Goal: Task Accomplishment & Management: Manage account settings

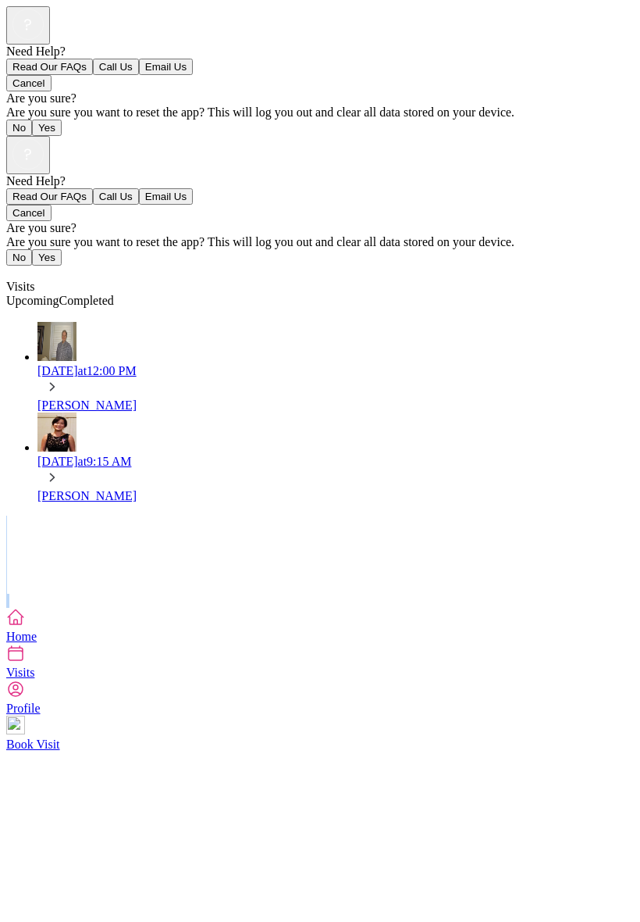
click at [173, 455] on div "Fri, Sep 26 at 9:15 AM" at bounding box center [335, 462] width 597 height 14
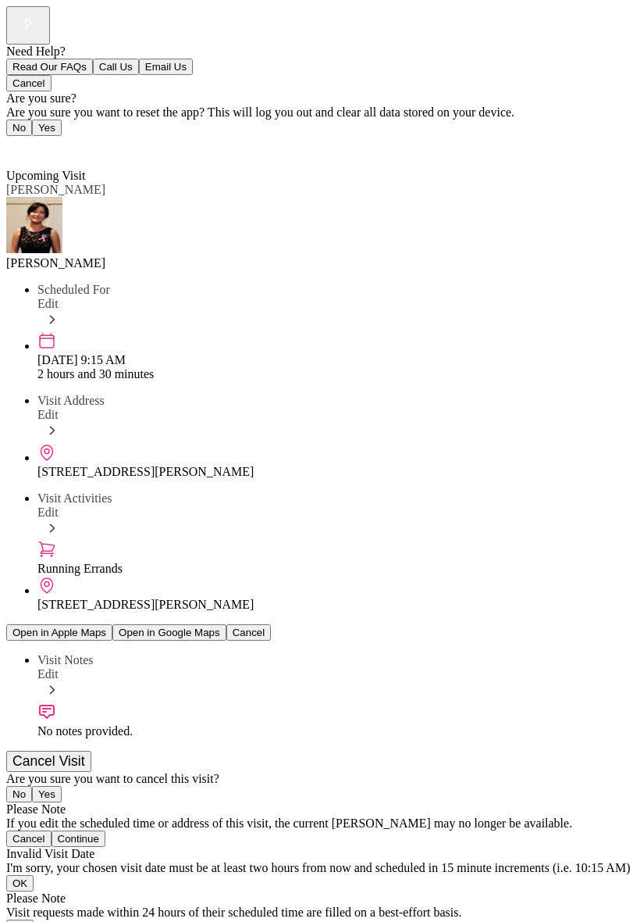
click at [91, 751] on button "Cancel Visit" at bounding box center [48, 761] width 85 height 21
click at [634, 772] on div at bounding box center [320, 772] width 628 height 0
click at [32, 786] on button "No" at bounding box center [19, 794] width 26 height 16
click at [607, 491] on div "Visit Activities Edit" at bounding box center [335, 515] width 597 height 48
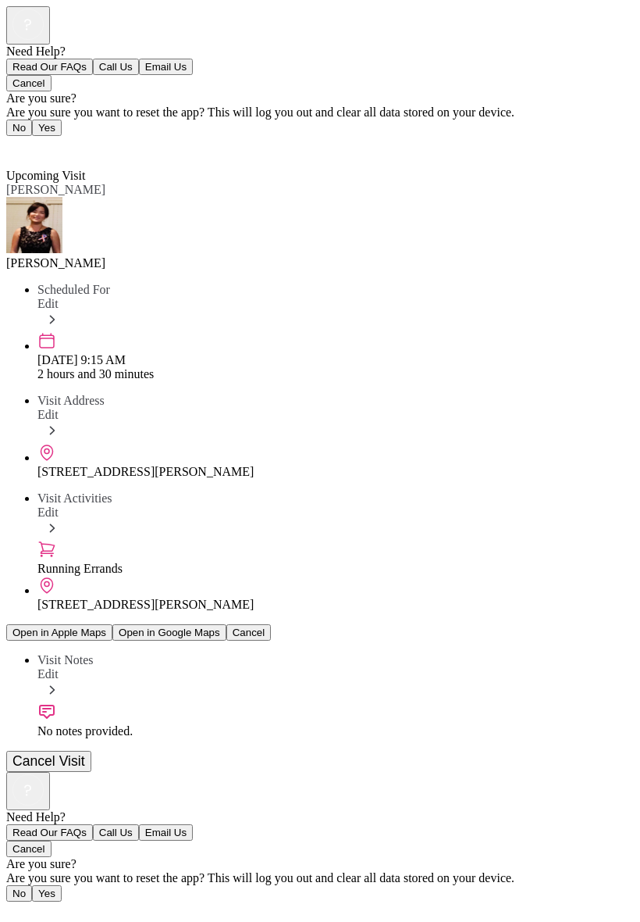
click at [613, 772] on div at bounding box center [320, 772] width 628 height 0
click at [617, 772] on div at bounding box center [320, 772] width 628 height 0
click at [630, 772] on div at bounding box center [320, 772] width 628 height 0
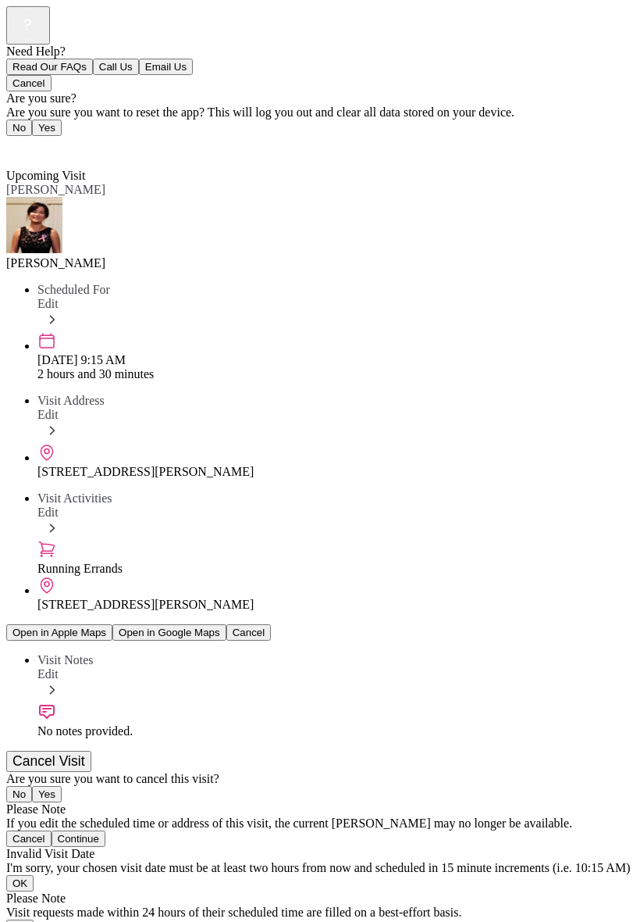
click at [32, 141] on span "Back" at bounding box center [29, 147] width 26 height 13
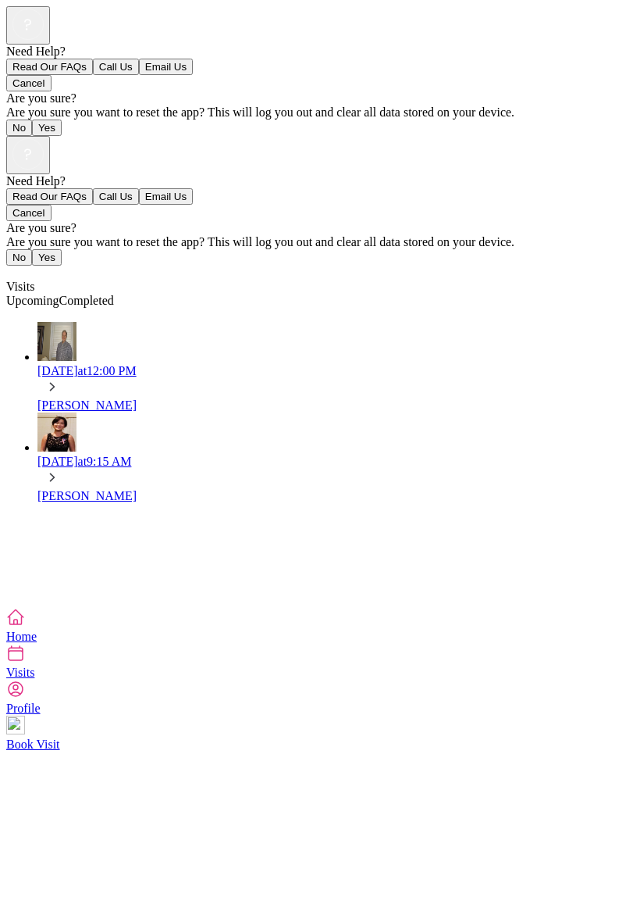
click at [200, 364] on div "[DATE] 12:00 PM" at bounding box center [335, 371] width 597 height 14
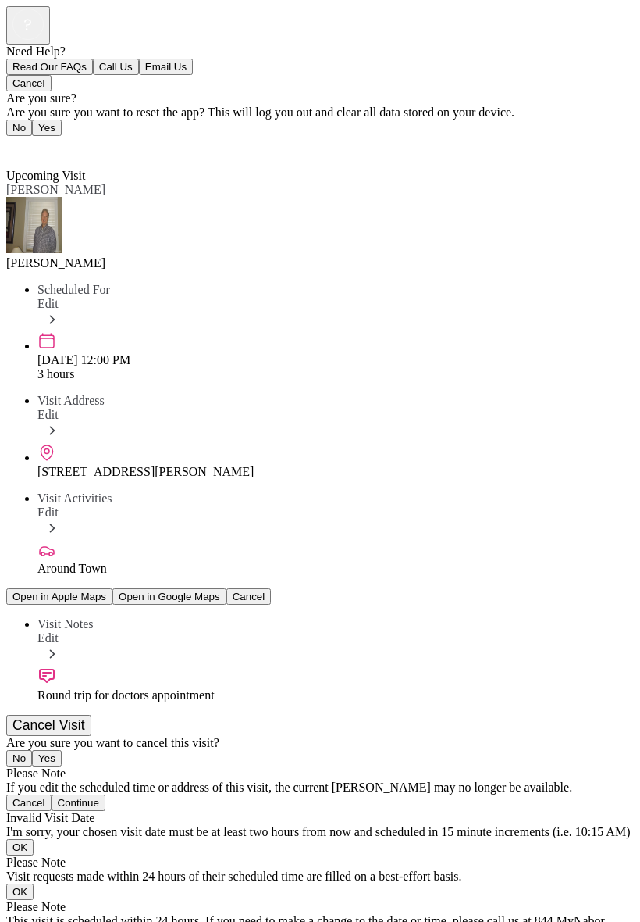
click at [28, 141] on span "Back" at bounding box center [29, 147] width 26 height 13
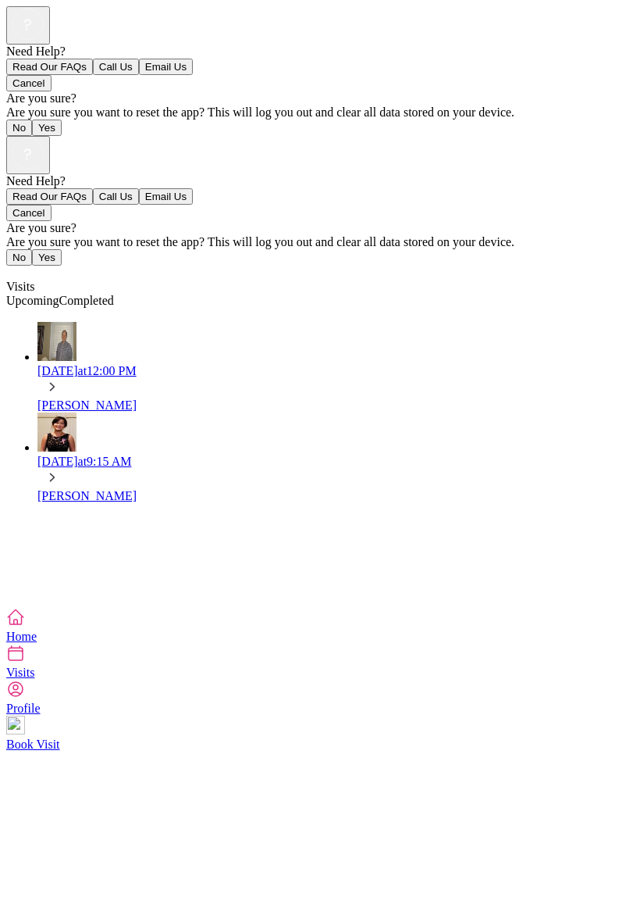
click at [60, 751] on span "Book Visit" at bounding box center [33, 743] width 54 height 13
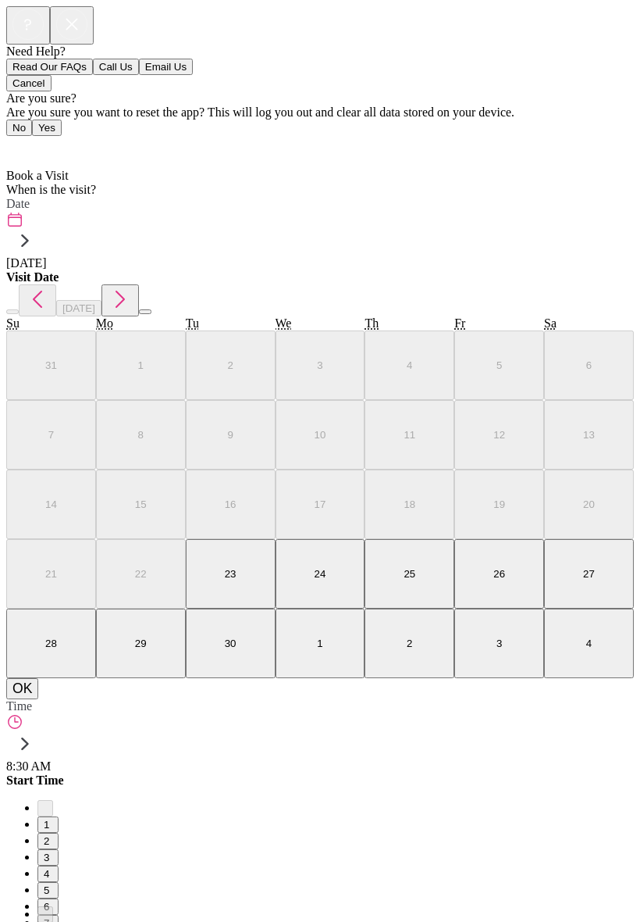
click at [25, 141] on span "Home" at bounding box center [31, 147] width 30 height 13
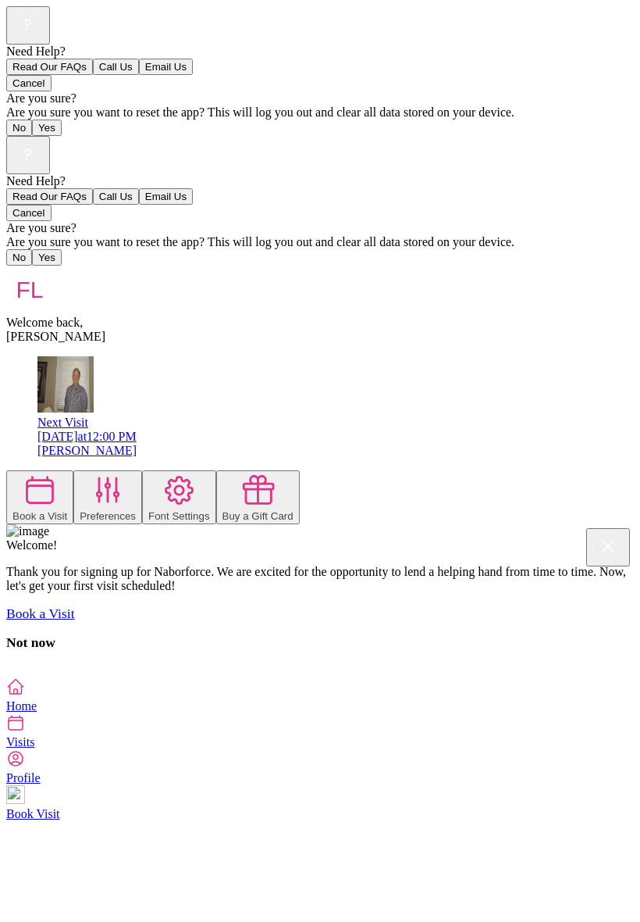
click at [25, 732] on icon at bounding box center [15, 722] width 19 height 19
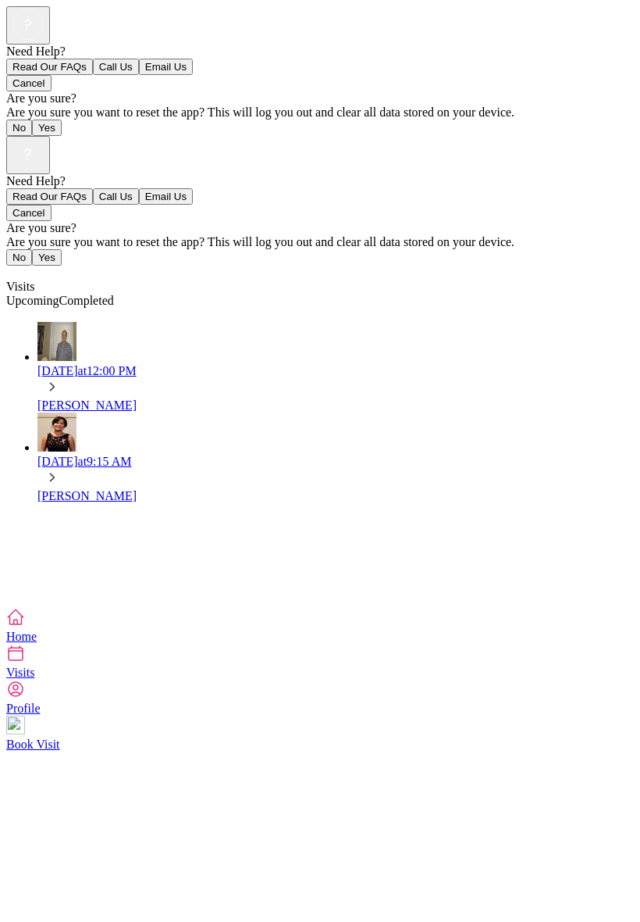
click at [177, 364] on div "[DATE] 12:00 PM" at bounding box center [335, 371] width 597 height 14
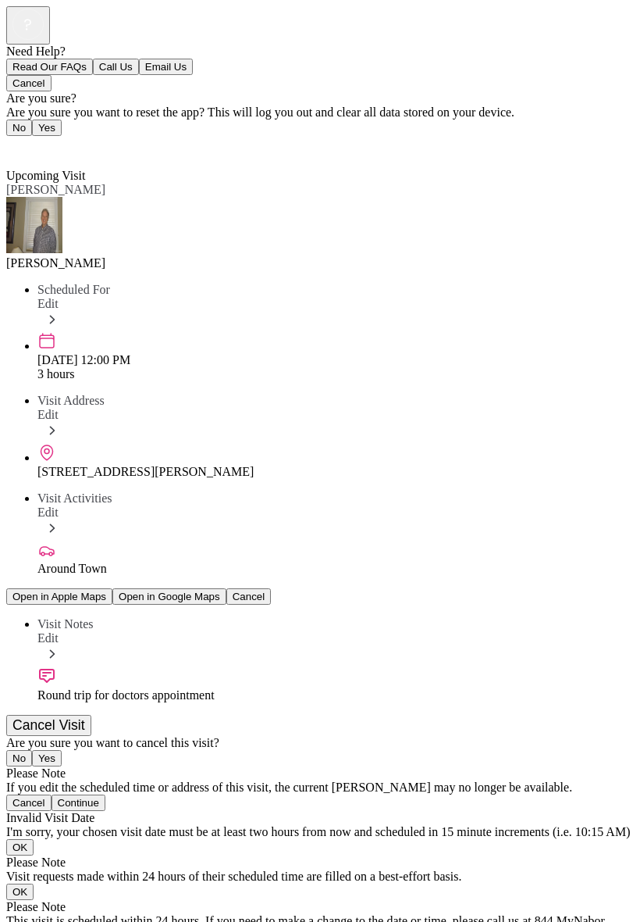
click at [447, 482] on div "Back Upcoming Visit Upcoming Visit [PERSON_NAME] Scheduled For Edit [DATE] 12:0…" at bounding box center [320, 556] width 628 height 841
click at [584, 617] on div "Visit Notes Edit" at bounding box center [335, 641] width 597 height 48
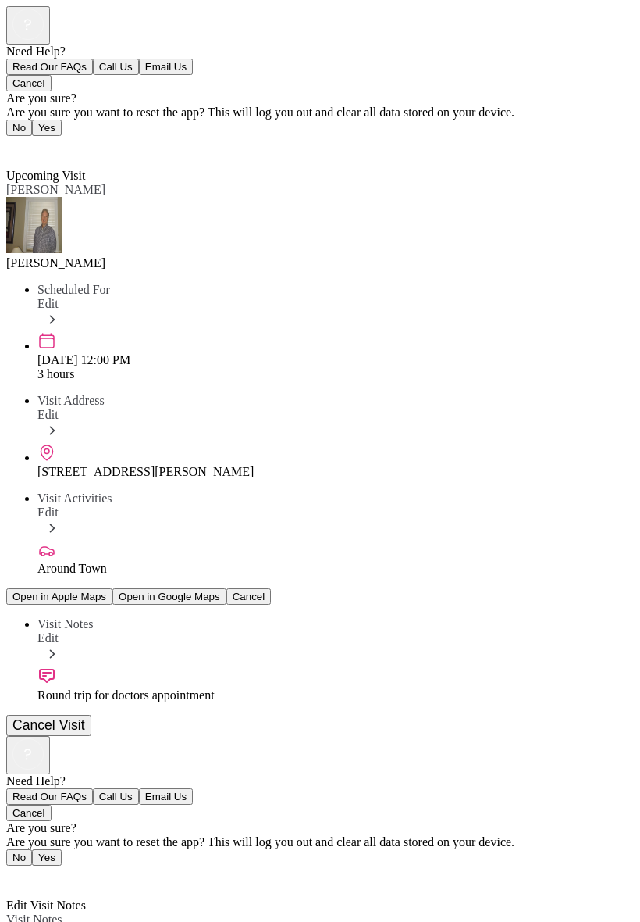
type textarea "**********"
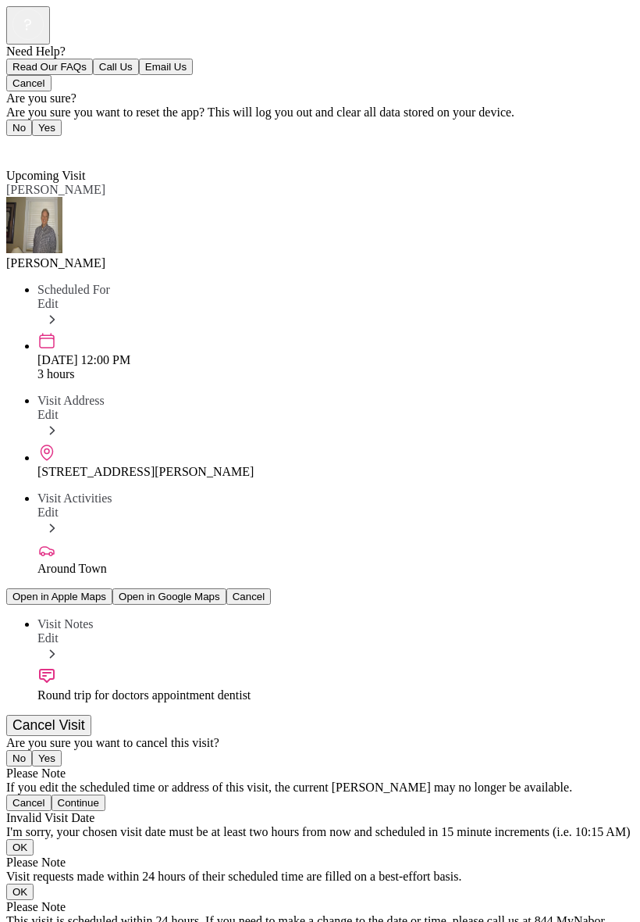
click at [611, 760] on div "Need Help? Read Our FAQs Call Us Email Us Cancel Are you sure? Are you sure you…" at bounding box center [320, 498] width 628 height 985
click at [41, 141] on span "Back" at bounding box center [29, 147] width 26 height 13
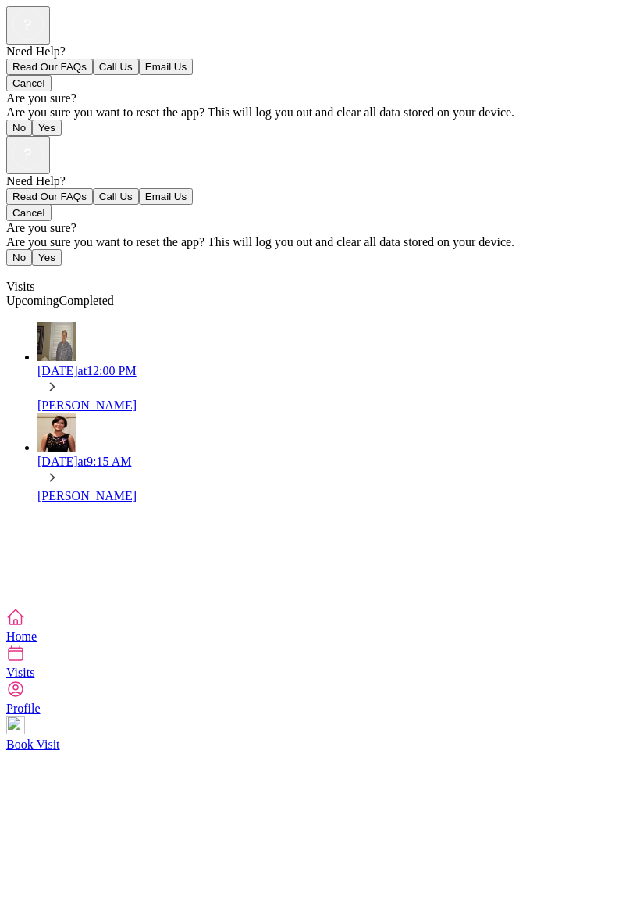
click at [37, 412] on link "[DATE] 9:15 AM [PERSON_NAME]" at bounding box center [335, 457] width 597 height 91
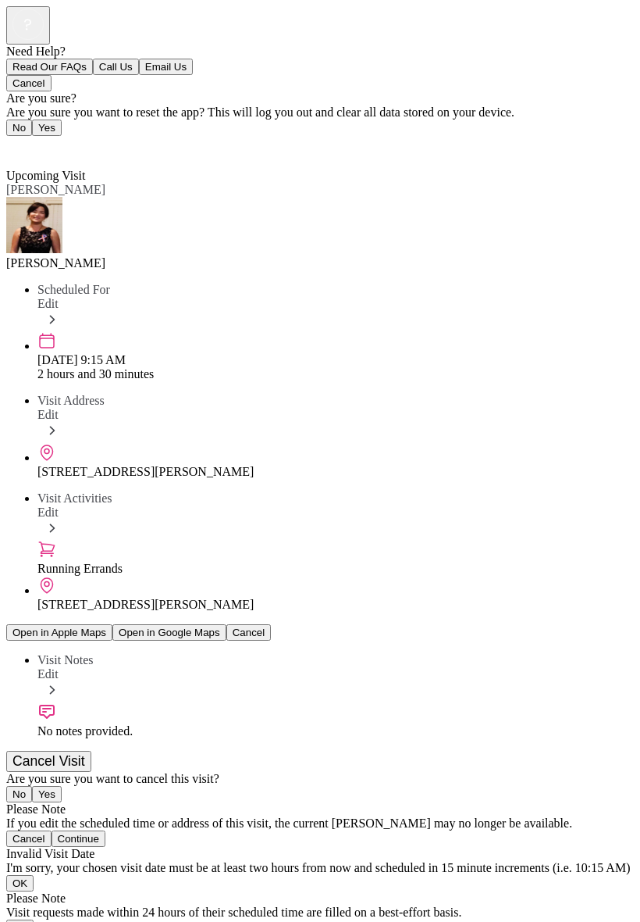
click at [587, 521] on div "Back Upcoming Visit Upcoming Visit [PERSON_NAME] Scheduled For Edit [DATE] 9:15…" at bounding box center [320, 574] width 628 height 877
